Goal: Task Accomplishment & Management: Manage account settings

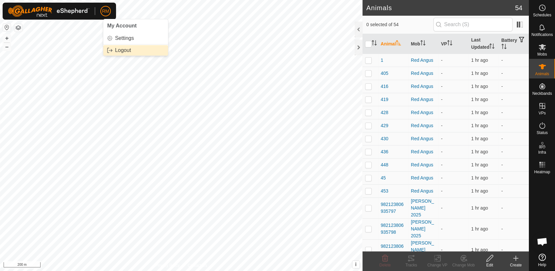
click at [118, 46] on link "Logout" at bounding box center [135, 50] width 65 height 10
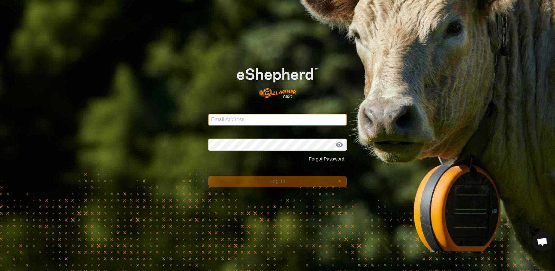
type input "[EMAIL_ADDRESS][DOMAIN_NAME]"
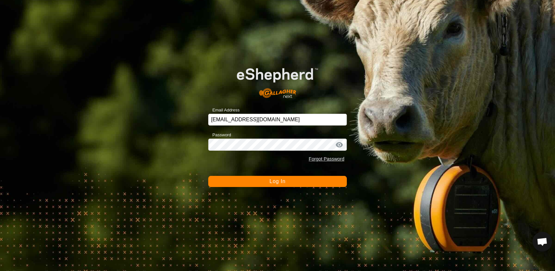
click at [270, 183] on span "Log In" at bounding box center [277, 182] width 16 height 6
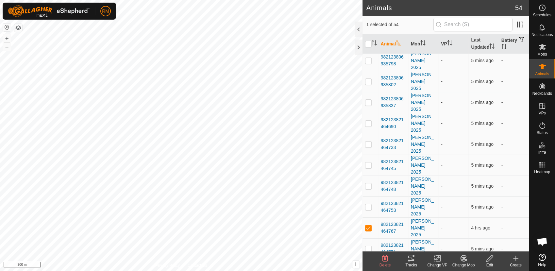
scroll to position [167, 0]
checkbox input "false"
click at [371, 226] on p-checkbox at bounding box center [368, 228] width 7 height 5
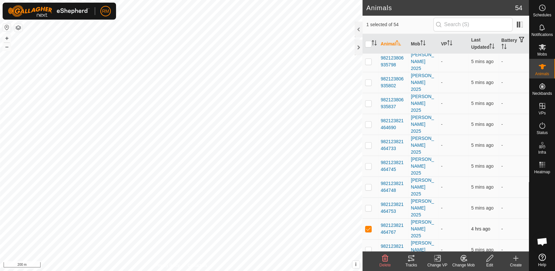
checkbox input "false"
